Goal: Task Accomplishment & Management: Complete application form

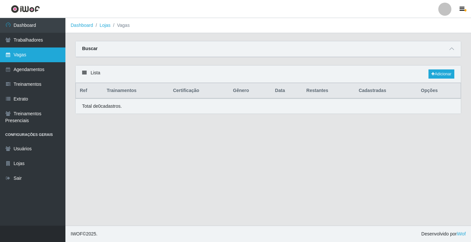
click at [25, 59] on link "Vagas" at bounding box center [32, 54] width 65 height 15
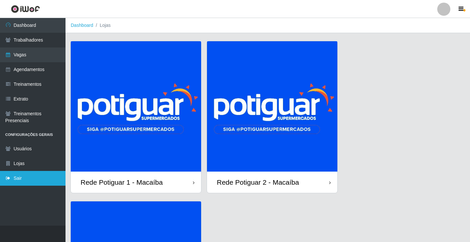
click at [39, 177] on link "Sair" at bounding box center [32, 178] width 65 height 15
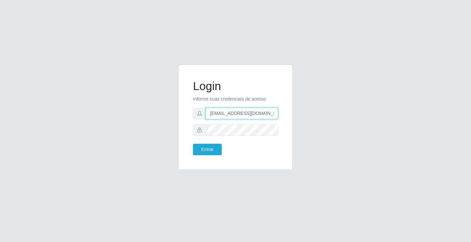
click at [229, 115] on input "rh.supermercadopotiguar@gmail.com" at bounding box center [242, 113] width 72 height 11
type input "departamentopessoal2@sbcvarejistas.com.br"
click at [210, 147] on button "Entrar" at bounding box center [207, 149] width 29 height 11
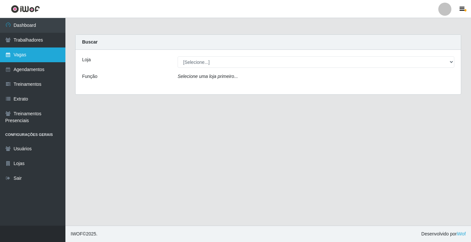
click at [31, 49] on link "Vagas" at bounding box center [32, 54] width 65 height 15
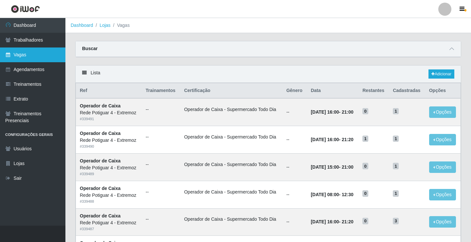
click at [47, 52] on link "Vagas" at bounding box center [32, 54] width 65 height 15
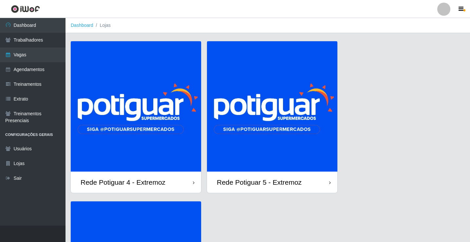
click at [290, 145] on img at bounding box center [272, 106] width 130 height 130
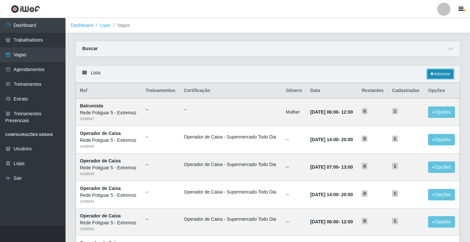
click at [444, 74] on link "Adicionar" at bounding box center [440, 73] width 26 height 9
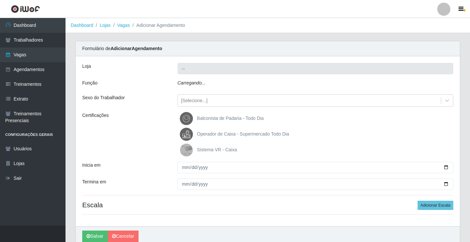
type input "Rede Potiguar 5 - Extremoz"
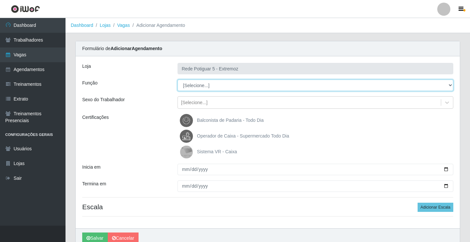
click at [199, 84] on select "[Selecione...] ASG Balconista Embalador Operador de Caixa Operador de Loja Repo…" at bounding box center [315, 85] width 276 height 11
select select "22"
click at [177, 80] on select "[Selecione...] ASG Balconista Embalador Operador de Caixa Operador de Loja Repo…" at bounding box center [315, 85] width 276 height 11
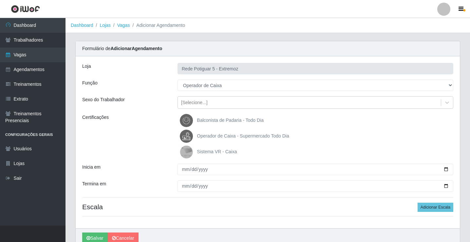
click at [209, 138] on span "Operador de Caixa - Supermercado Todo Dia" at bounding box center [243, 135] width 92 height 5
click at [0, 0] on input "Operador de Caixa - Supermercado Todo Dia" at bounding box center [0, 0] width 0 height 0
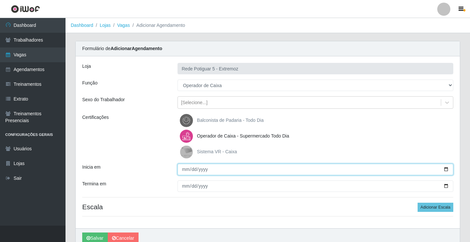
click at [188, 168] on input "Inicia em" at bounding box center [315, 169] width 276 height 11
type input "[DATE]"
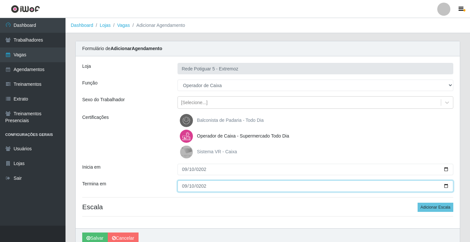
type input "[DATE]"
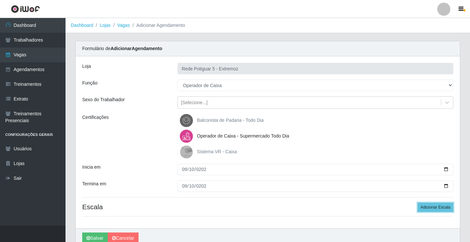
click at [417, 203] on button "Adicionar Escala" at bounding box center [435, 207] width 36 height 9
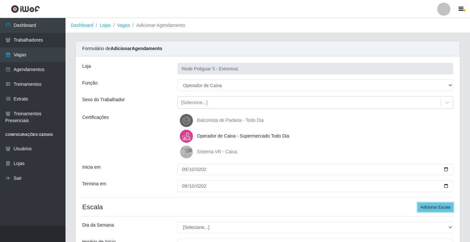
click at [417, 203] on button "Adicionar Escala" at bounding box center [435, 207] width 36 height 9
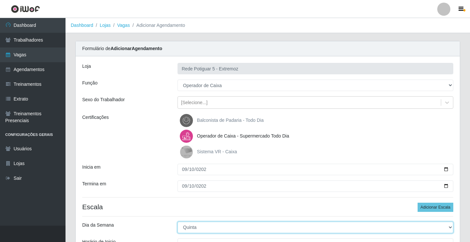
select select "3"
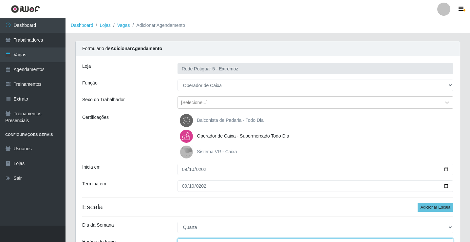
scroll to position [8, 0]
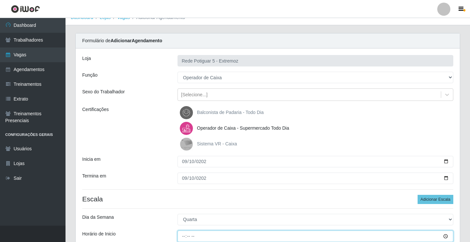
type input "07:00"
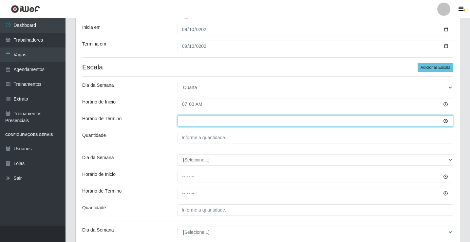
type input "13:00"
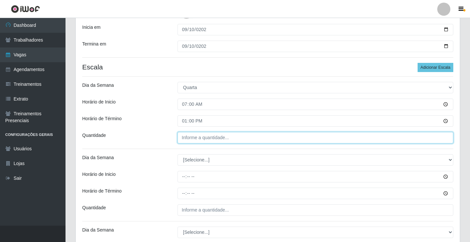
type input "___"
click at [220, 138] on input "___" at bounding box center [315, 137] width 276 height 11
type input "01_"
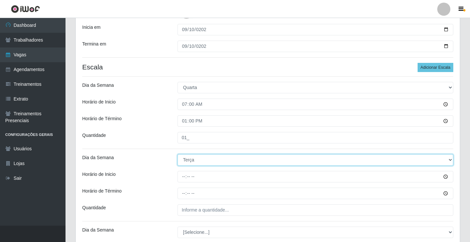
select select "3"
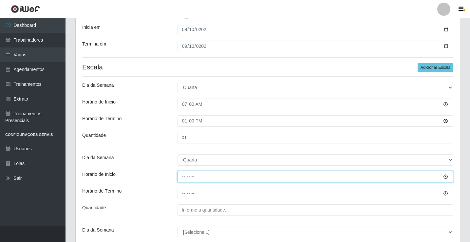
type input "14:00"
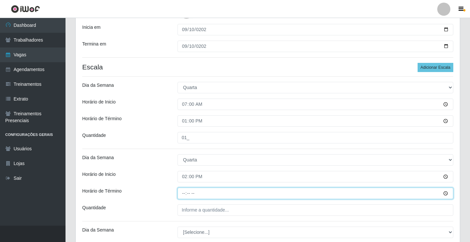
type input "20:00"
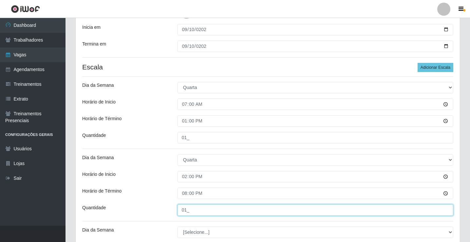
type input "01_"
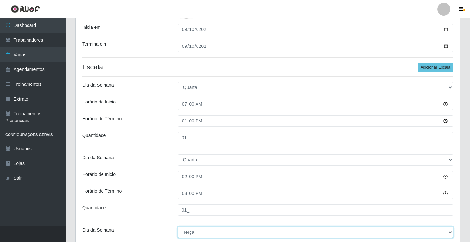
select select "3"
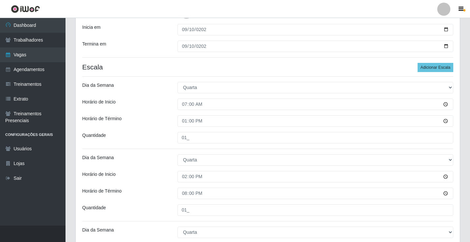
scroll to position [247, 0]
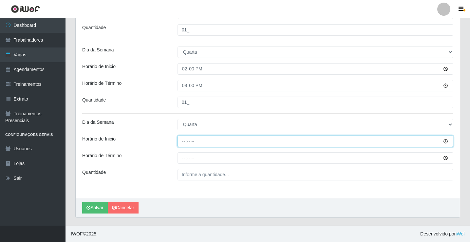
type input "15:00"
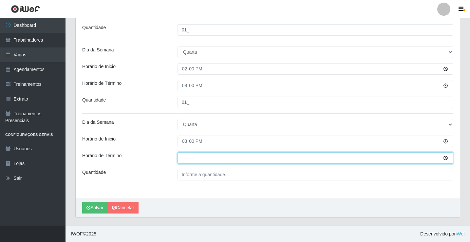
type input "20:00"
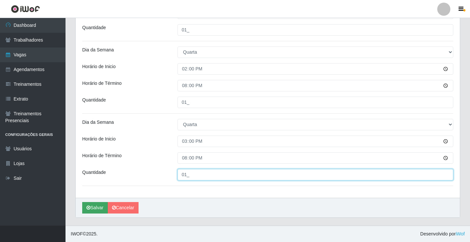
type input "01_"
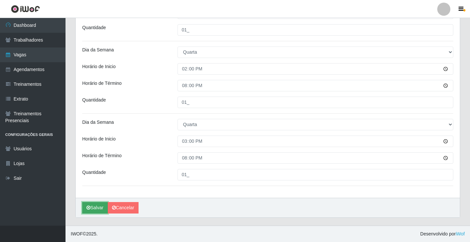
click at [98, 205] on button "Salvar" at bounding box center [95, 207] width 26 height 11
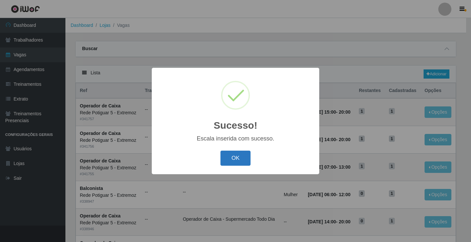
click at [234, 162] on button "OK" at bounding box center [236, 158] width 30 height 15
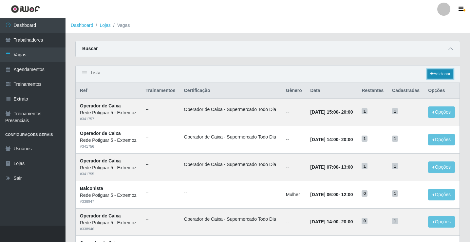
click at [435, 76] on link "Adicionar" at bounding box center [440, 73] width 26 height 9
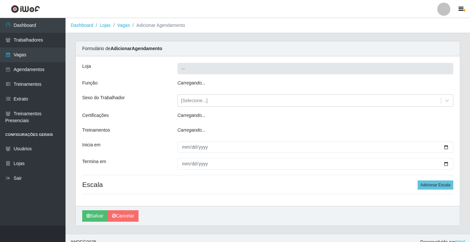
type input "Rede Potiguar 5 - Extremoz"
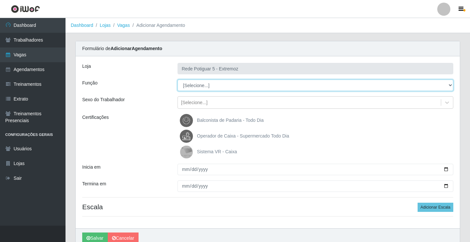
click at [217, 85] on select "[Selecione...] ASG Balconista Embalador Operador de Caixa Operador de Loja Repo…" at bounding box center [315, 85] width 276 height 11
select select "22"
click at [177, 80] on select "[Selecione...] ASG Balconista Embalador Operador de Caixa Operador de Loja Repo…" at bounding box center [315, 85] width 276 height 11
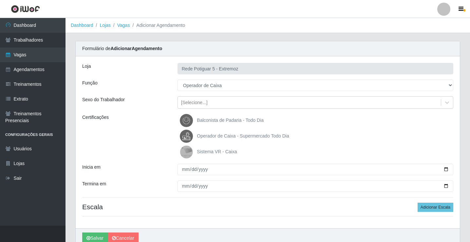
click at [219, 133] on span "Operador de Caixa - Supermercado Todo Dia" at bounding box center [243, 135] width 92 height 5
click at [0, 0] on input "Operador de Caixa - Supermercado Todo Dia" at bounding box center [0, 0] width 0 height 0
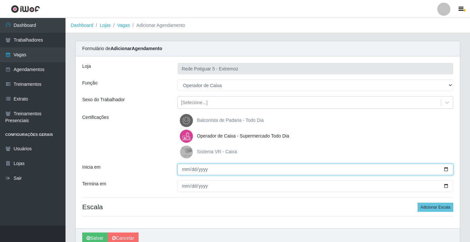
click at [183, 168] on input "Inicia em" at bounding box center [315, 169] width 276 height 11
type input "[DATE]"
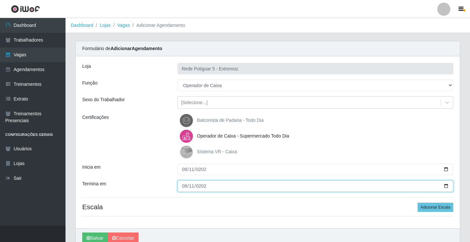
type input "[DATE]"
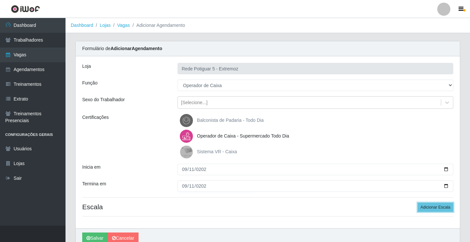
click at [417, 203] on button "Adicionar Escala" at bounding box center [435, 207] width 36 height 9
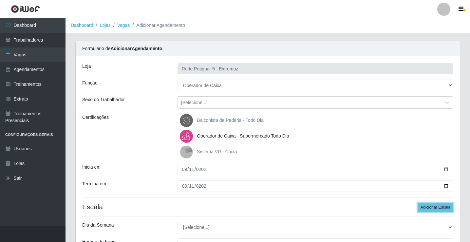
click at [417, 203] on button "Adicionar Escala" at bounding box center [435, 207] width 36 height 9
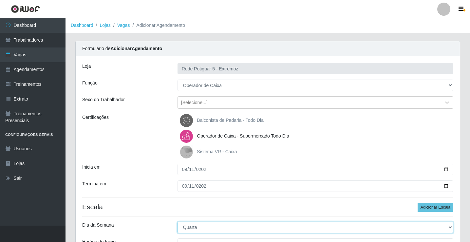
select select "4"
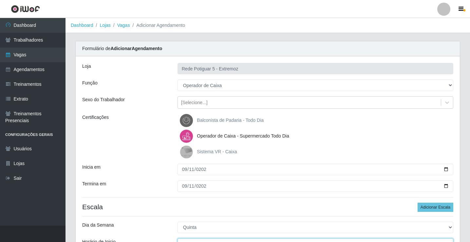
scroll to position [8, 0]
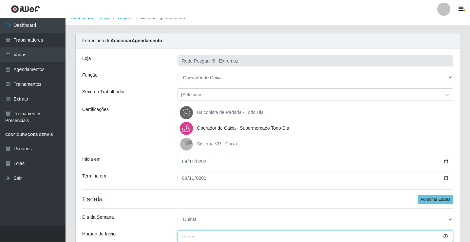
type input "07:00"
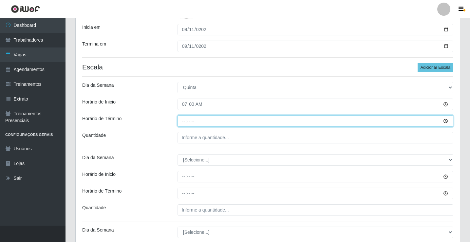
type input "13:00"
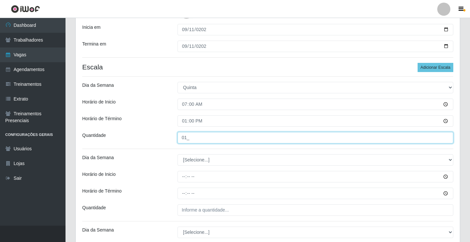
type input "01_"
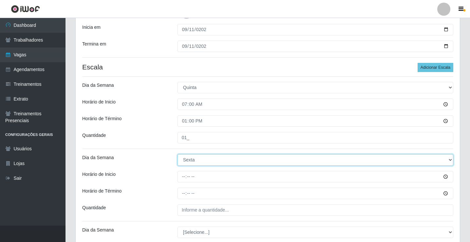
select select "4"
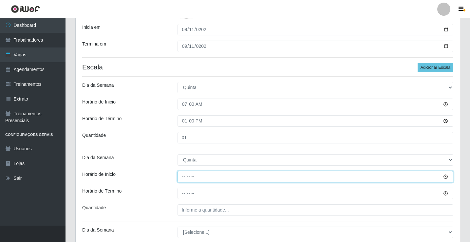
type input "14:00"
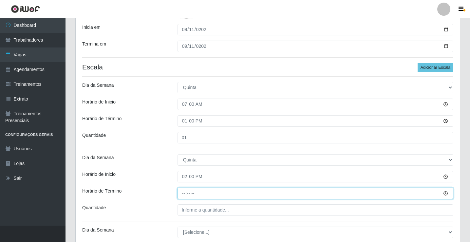
type input "20:00"
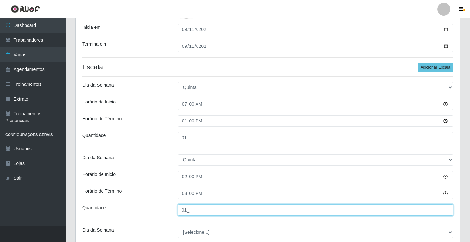
type input "01_"
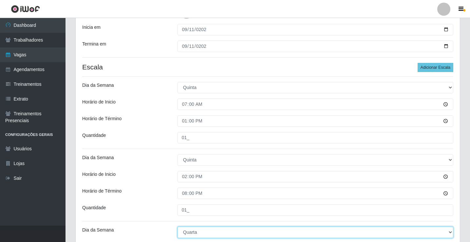
select select "4"
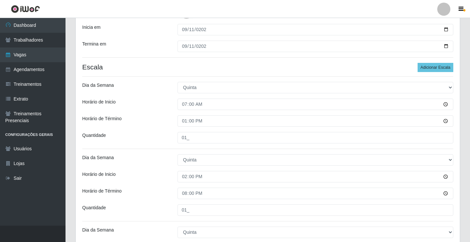
scroll to position [247, 0]
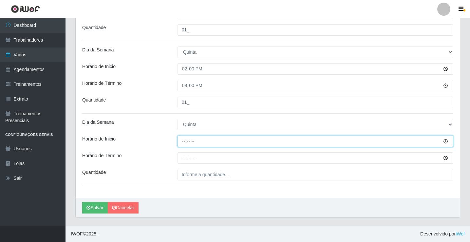
type input "15:00"
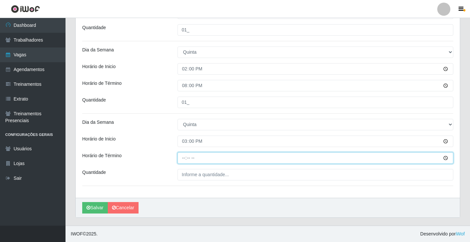
type input "20:00"
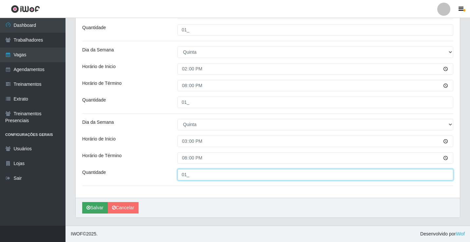
type input "01_"
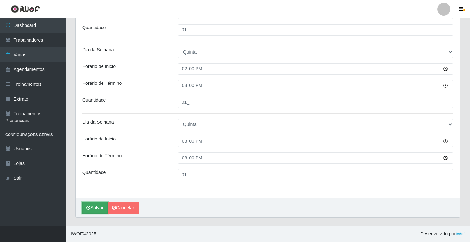
click at [95, 202] on button "Salvar" at bounding box center [95, 207] width 26 height 11
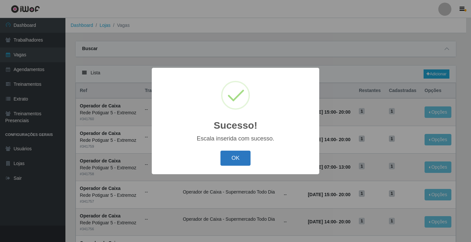
click at [236, 157] on button "OK" at bounding box center [236, 158] width 30 height 15
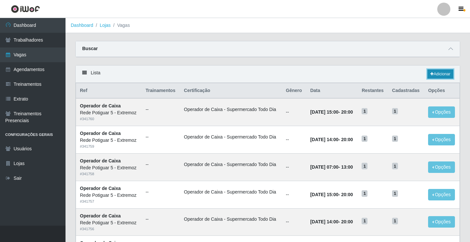
click at [437, 72] on link "Adicionar" at bounding box center [440, 73] width 26 height 9
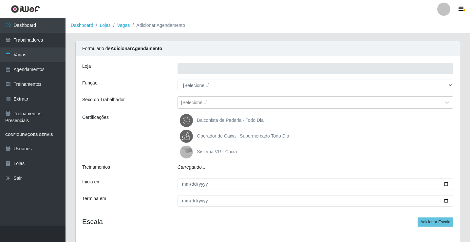
type input "Rede Potiguar 5 - Extremoz"
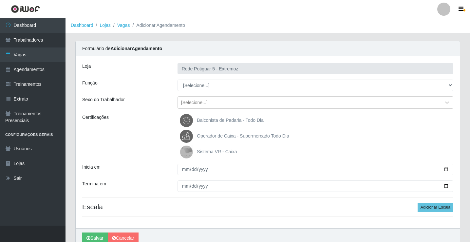
click at [202, 93] on div "Loja Rede Potiguar 5 - Extremoz Função [Selecione...] ASG Balconista Embalador …" at bounding box center [268, 142] width 384 height 172
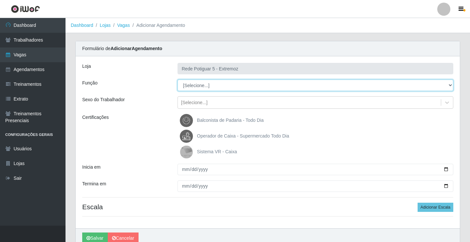
click at [197, 84] on select "[Selecione...] ASG Balconista Embalador Operador de Caixa Operador de Loja Repo…" at bounding box center [315, 85] width 276 height 11
select select "22"
click at [177, 80] on select "[Selecione...] ASG Balconista Embalador Operador de Caixa Operador de Loja Repo…" at bounding box center [315, 85] width 276 height 11
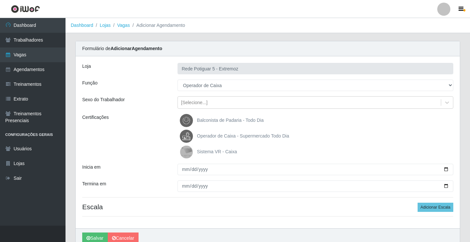
click at [208, 140] on label "Operador de Caixa - Supermercado Todo Dia" at bounding box center [234, 136] width 109 height 13
click at [0, 0] on input "Operador de Caixa - Supermercado Todo Dia" at bounding box center [0, 0] width 0 height 0
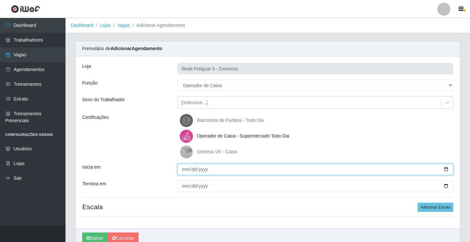
click at [182, 171] on input "Inicia em" at bounding box center [315, 169] width 276 height 11
type input "[DATE]"
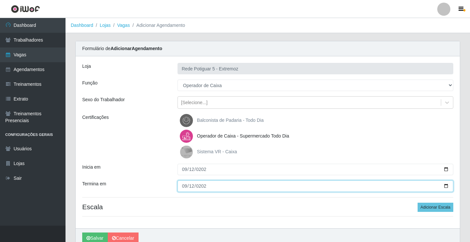
type input "[DATE]"
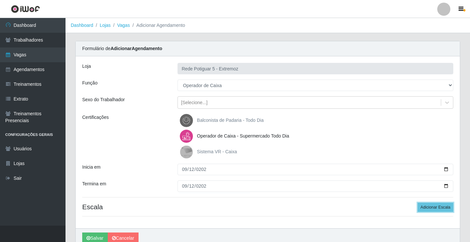
click at [417, 203] on button "Adicionar Escala" at bounding box center [435, 207] width 36 height 9
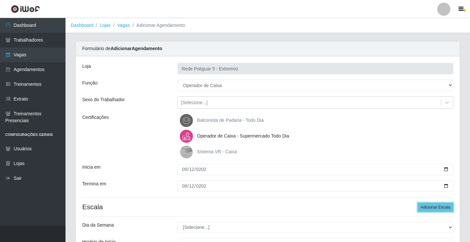
click at [417, 203] on button "Adicionar Escala" at bounding box center [435, 207] width 36 height 9
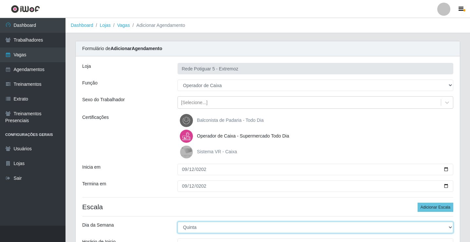
select select "5"
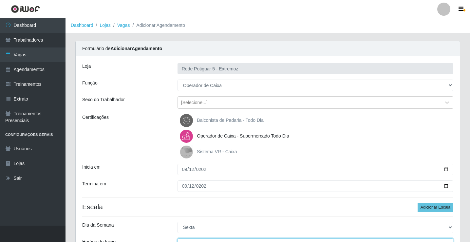
scroll to position [8, 0]
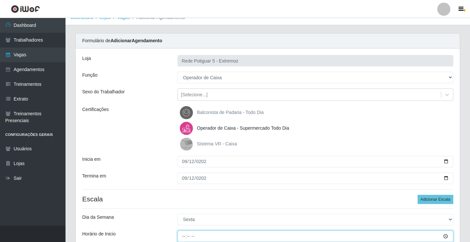
type input "07:00"
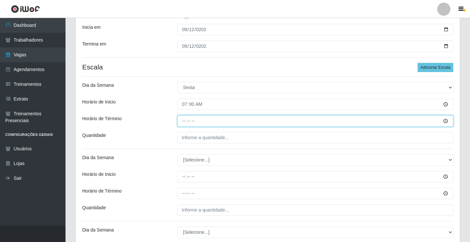
type input "13:00"
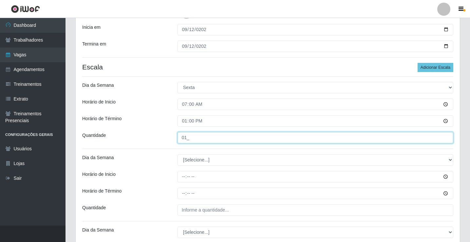
type input "01_"
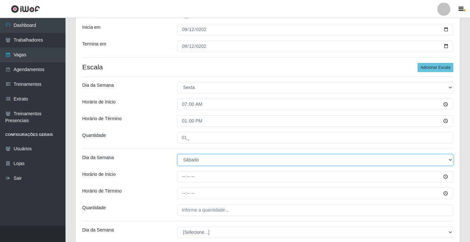
select select "5"
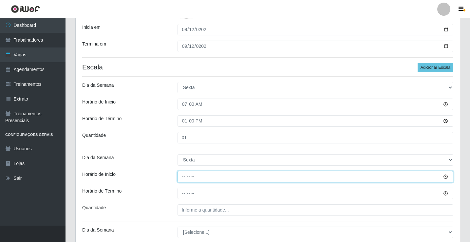
type input "14:00"
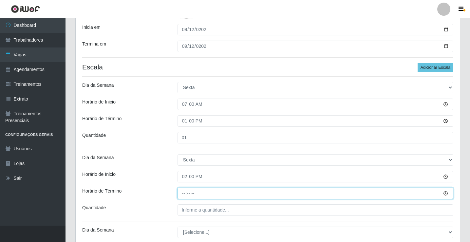
type input "20:00"
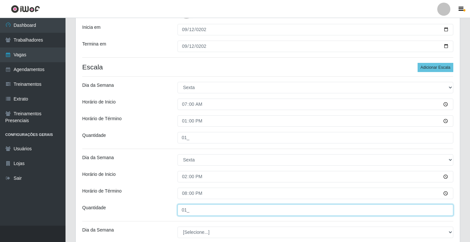
type input "01_"
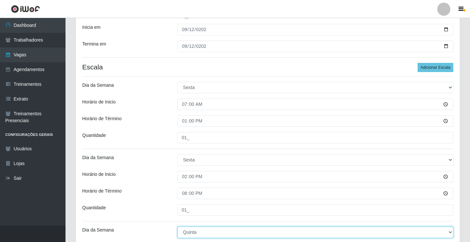
select select "5"
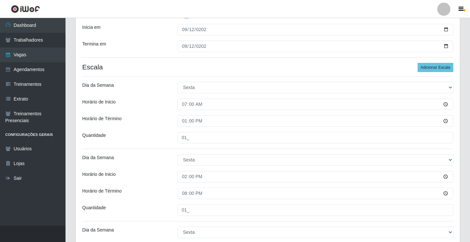
scroll to position [247, 0]
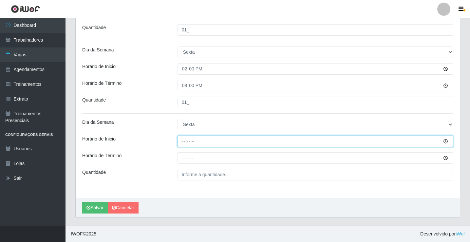
type input "15:00"
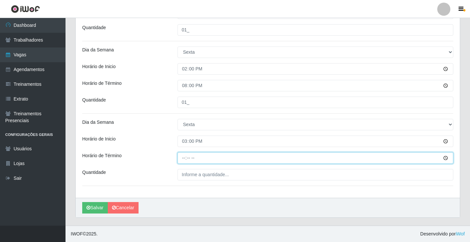
type input "20:00"
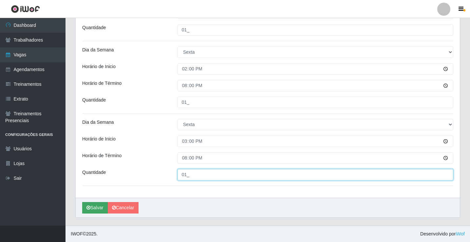
type input "01_"
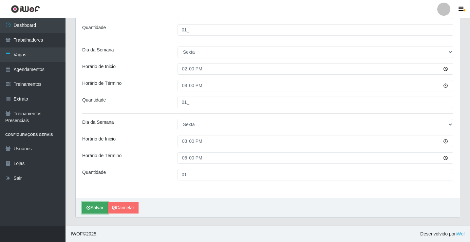
click at [95, 206] on button "Salvar" at bounding box center [95, 207] width 26 height 11
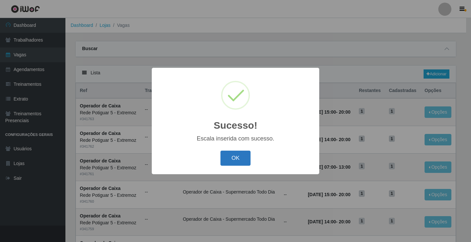
click at [235, 157] on button "OK" at bounding box center [236, 158] width 30 height 15
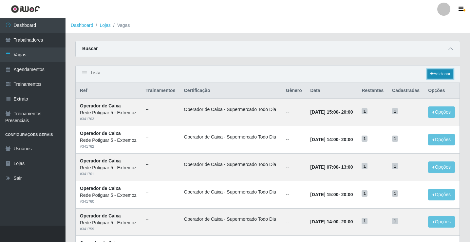
click at [445, 75] on link "Adicionar" at bounding box center [440, 73] width 26 height 9
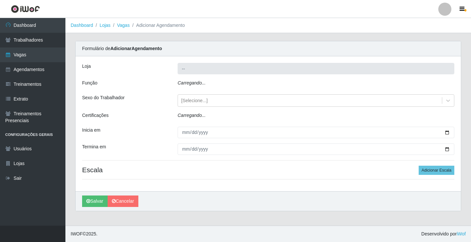
type input "Rede Potiguar 5 - Extremoz"
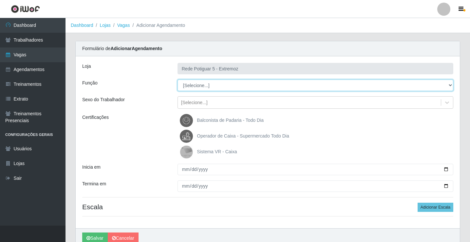
click at [197, 84] on select "[Selecione...] ASG Balconista Embalador Operador de Caixa Operador de Loja Repo…" at bounding box center [315, 85] width 276 height 11
select select "22"
click at [177, 80] on select "[Selecione...] ASG Balconista Embalador Operador de Caixa Operador de Loja Repo…" at bounding box center [315, 85] width 276 height 11
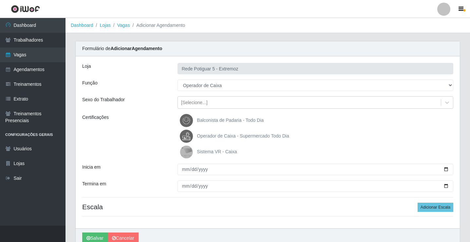
click at [211, 134] on span "Operador de Caixa - Supermercado Todo Dia" at bounding box center [243, 135] width 92 height 5
click at [0, 0] on input "Operador de Caixa - Supermercado Todo Dia" at bounding box center [0, 0] width 0 height 0
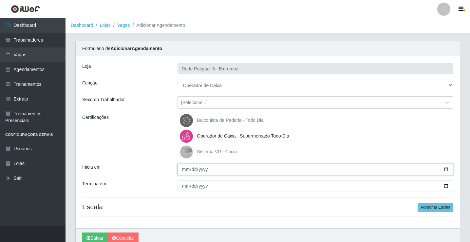
click at [185, 168] on input "Inicia em" at bounding box center [315, 169] width 276 height 11
type input "[DATE]"
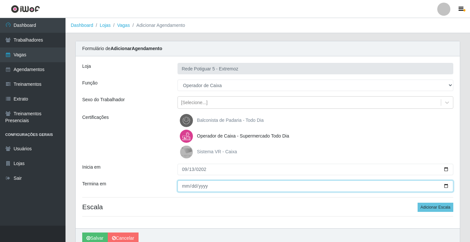
click at [185, 186] on input "[DATE]" at bounding box center [315, 185] width 276 height 11
type input "[DATE]"
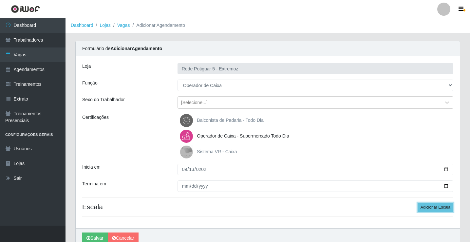
click at [417, 203] on button "Adicionar Escala" at bounding box center [435, 207] width 36 height 9
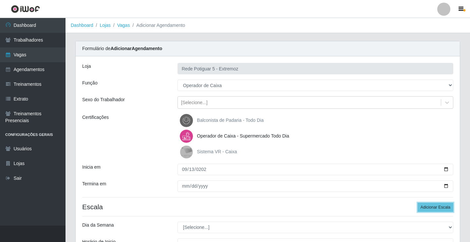
click at [417, 203] on button "Adicionar Escala" at bounding box center [435, 207] width 36 height 9
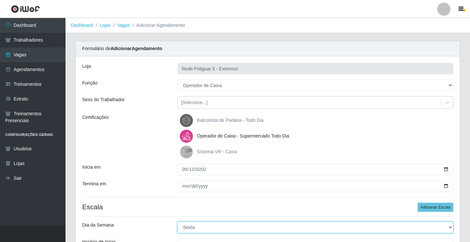
select select "6"
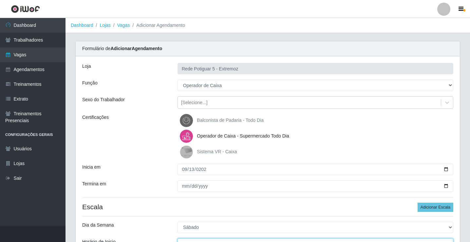
scroll to position [8, 0]
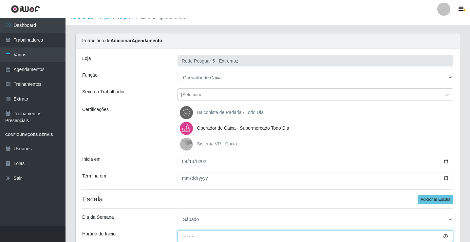
type input "07:00"
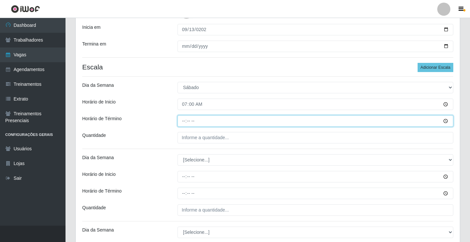
type input "13:00"
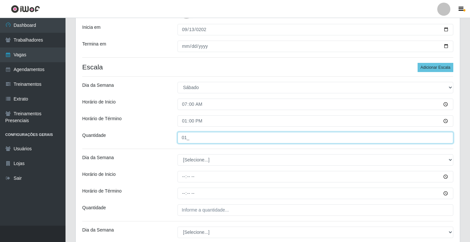
type input "01_"
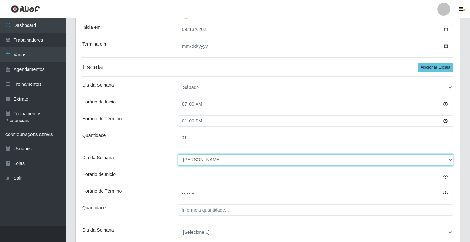
select select "6"
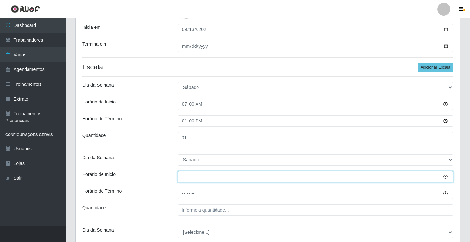
type input "14:00"
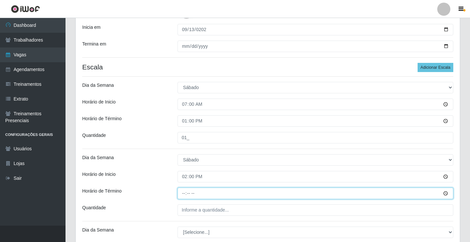
type input "20:00"
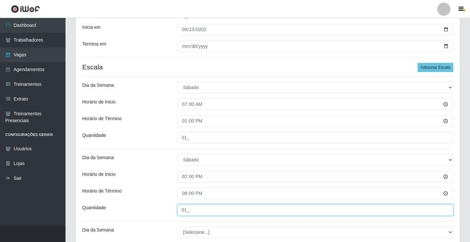
type input "01_"
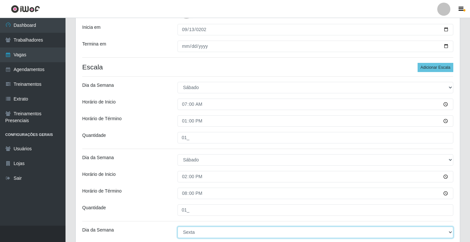
select select "6"
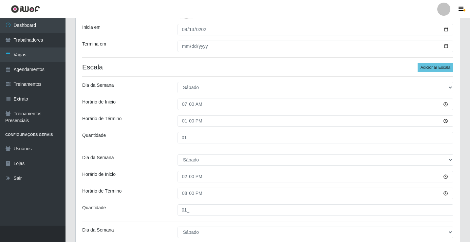
scroll to position [247, 0]
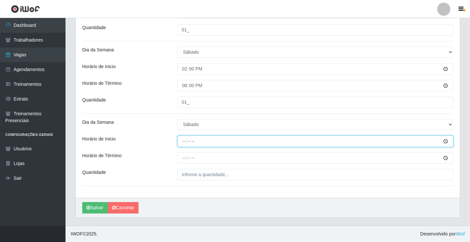
type input "15:00"
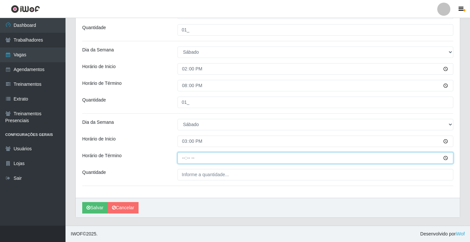
type input "20:00"
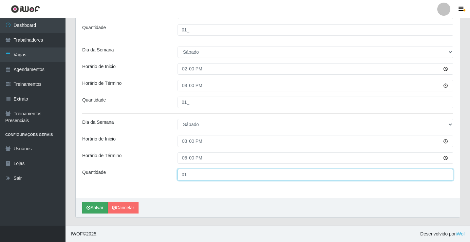
type input "01_"
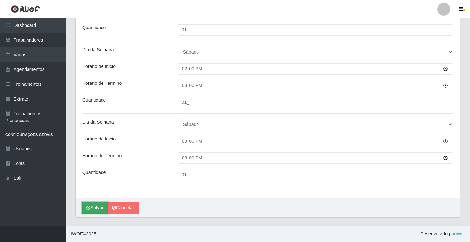
click at [97, 208] on button "Salvar" at bounding box center [95, 207] width 26 height 11
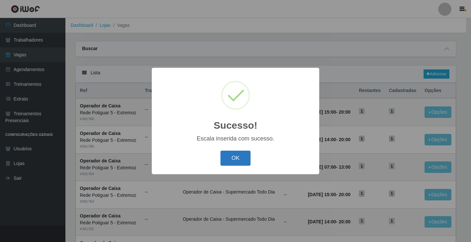
click at [232, 161] on button "OK" at bounding box center [236, 158] width 30 height 15
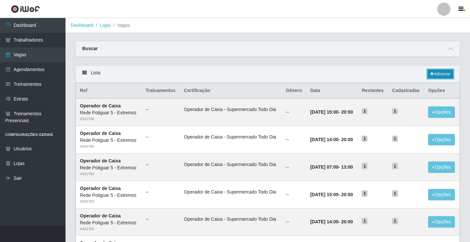
click at [441, 77] on link "Adicionar" at bounding box center [440, 73] width 26 height 9
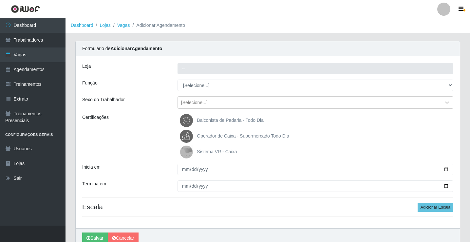
type input "Rede Potiguar 5 - Extremoz"
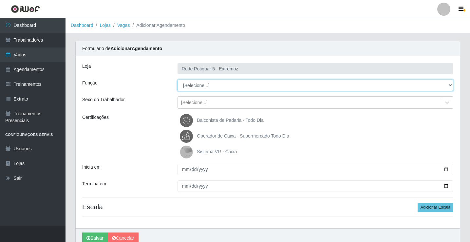
click at [223, 87] on select "[Selecione...] ASG Balconista Embalador Operador de Caixa Operador de Loja Repo…" at bounding box center [315, 85] width 276 height 11
select select "22"
click at [177, 80] on select "[Selecione...] ASG Balconista Embalador Operador de Caixa Operador de Loja Repo…" at bounding box center [315, 85] width 276 height 11
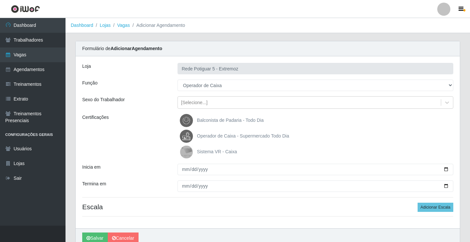
click at [219, 133] on span "Operador de Caixa - Supermercado Todo Dia" at bounding box center [243, 135] width 92 height 5
click at [0, 0] on input "Operador de Caixa - Supermercado Todo Dia" at bounding box center [0, 0] width 0 height 0
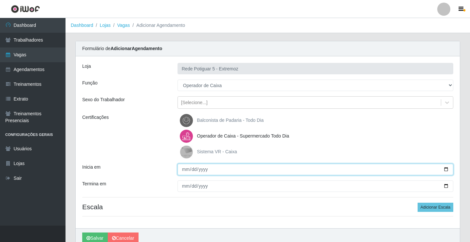
click at [185, 167] on input "Inicia em" at bounding box center [315, 169] width 276 height 11
type input "[DATE]"
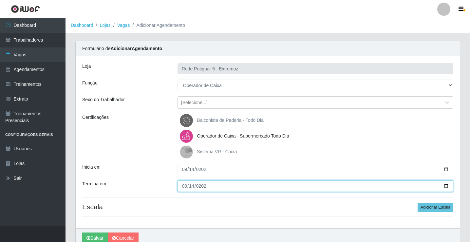
type input "[DATE]"
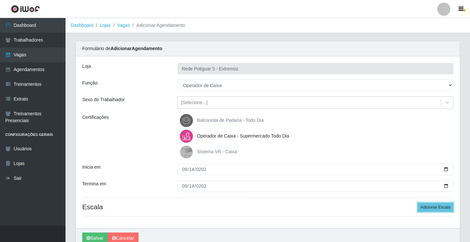
click at [417, 203] on button "Adicionar Escala" at bounding box center [435, 207] width 36 height 9
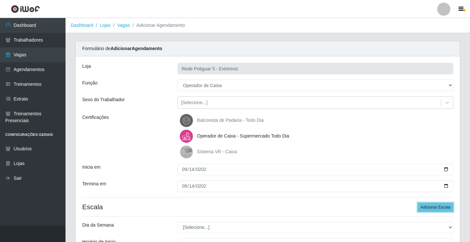
click at [417, 203] on button "Adicionar Escala" at bounding box center [435, 207] width 36 height 9
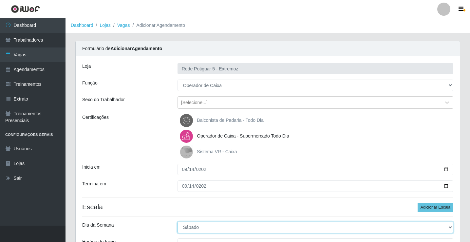
select select "0"
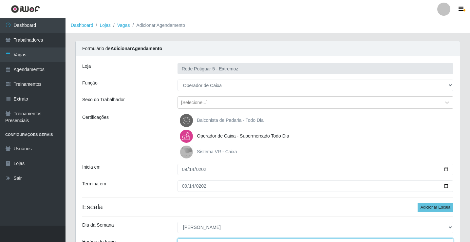
scroll to position [8, 0]
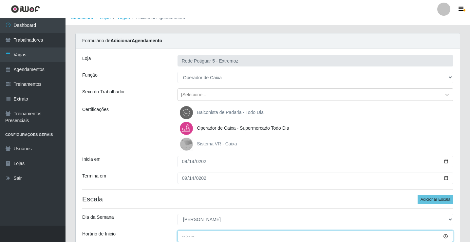
type input "07:00"
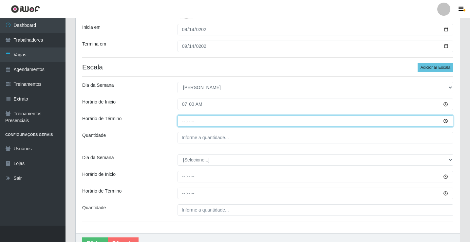
type input "13:00"
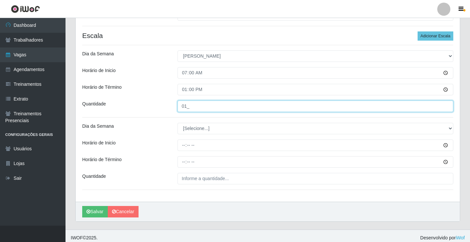
scroll to position [175, 0]
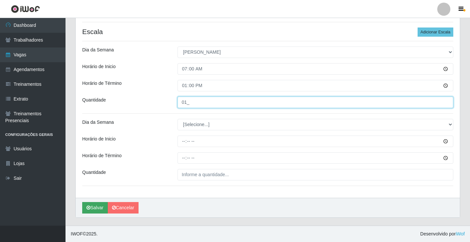
type input "01_"
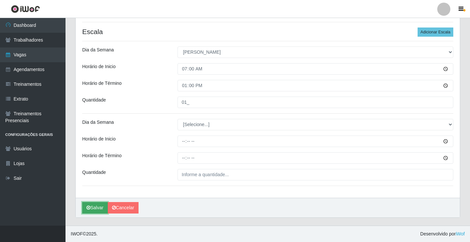
click at [93, 202] on button "Salvar" at bounding box center [95, 207] width 26 height 11
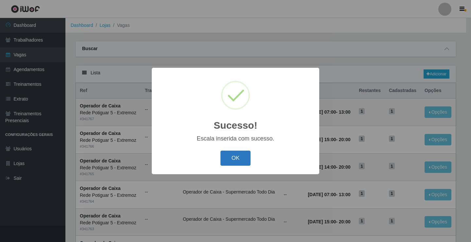
click at [228, 159] on button "OK" at bounding box center [236, 158] width 30 height 15
